Goal: Transaction & Acquisition: Purchase product/service

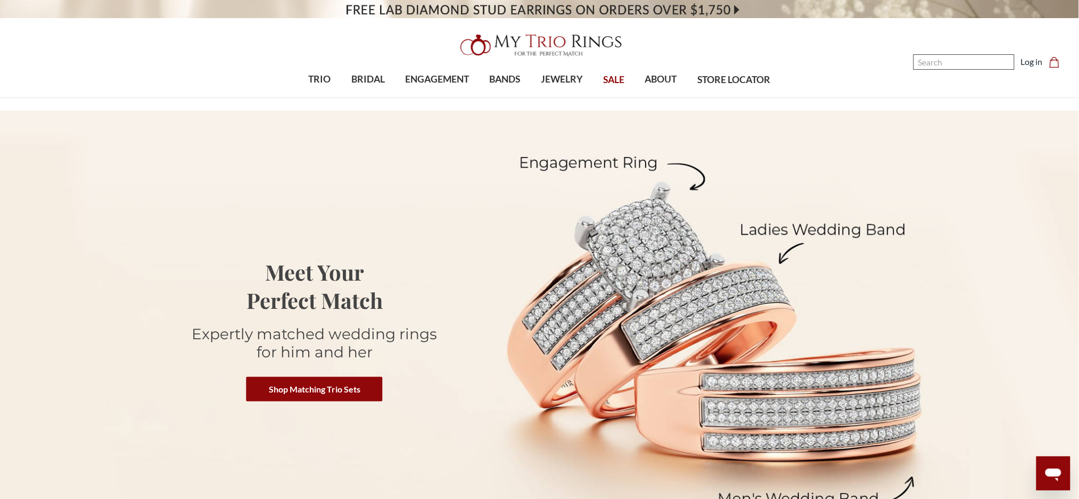
click at [987, 55] on input "Search" at bounding box center [964, 61] width 101 height 15
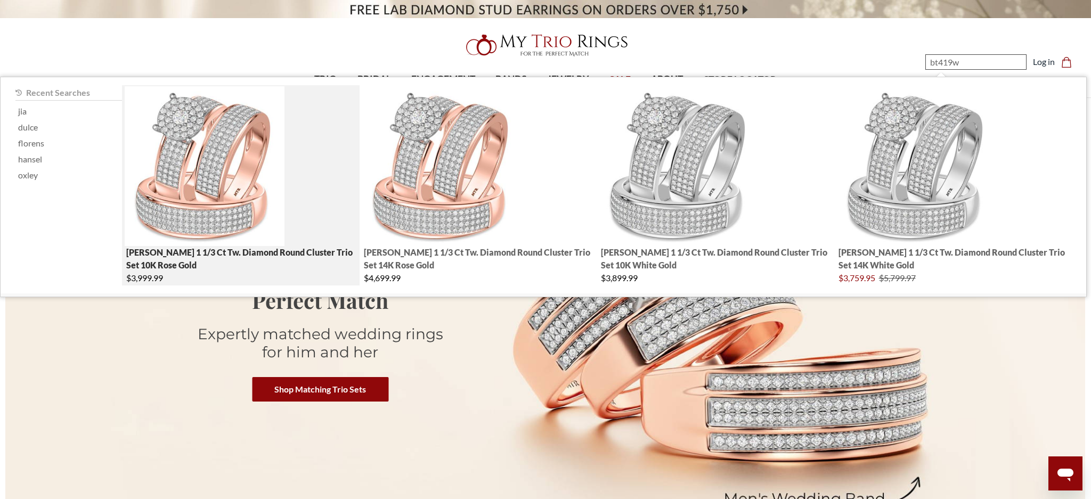
type input "bt419w"
click at [231, 154] on img "; Total Products 4" at bounding box center [205, 166] width 160 height 160
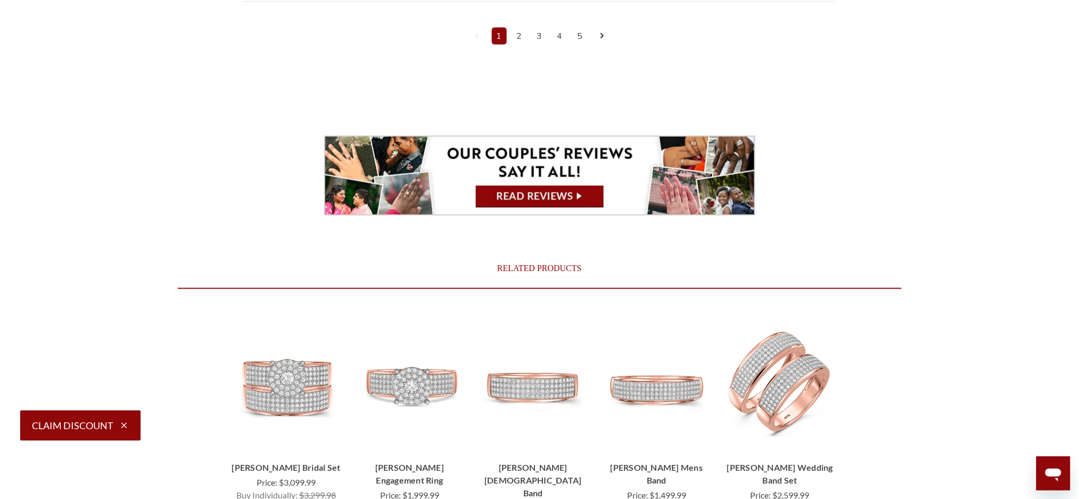
scroll to position [5058, 0]
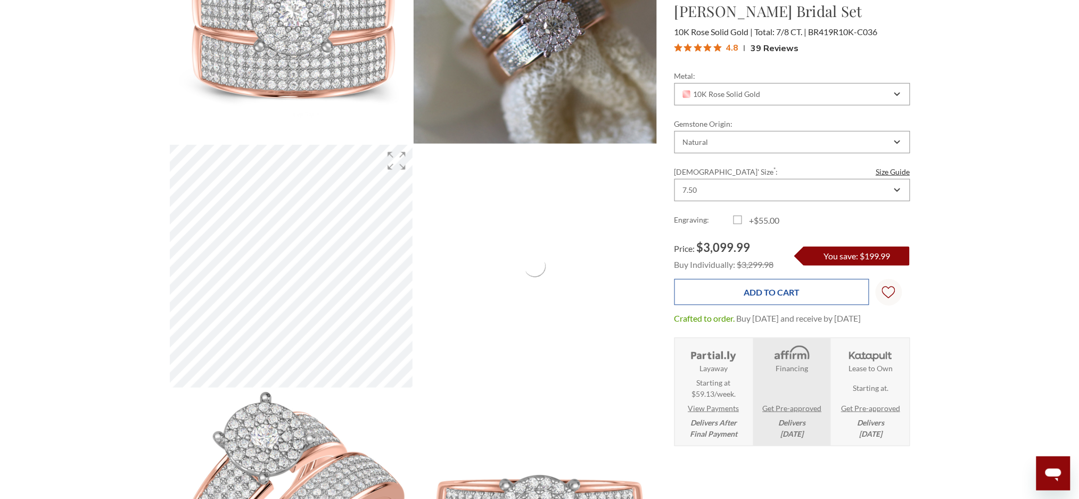
scroll to position [213, 0]
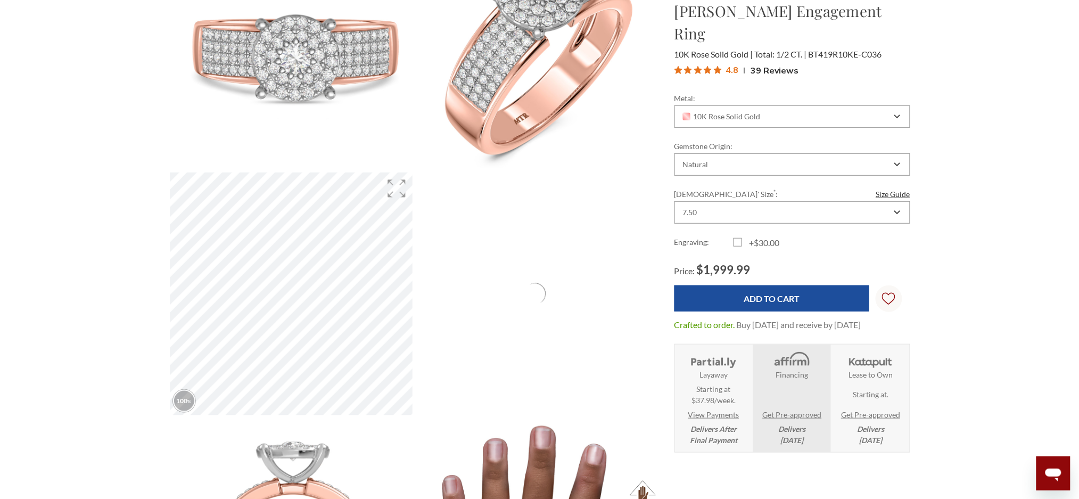
scroll to position [213, 0]
